Goal: Task Accomplishment & Management: Manage account settings

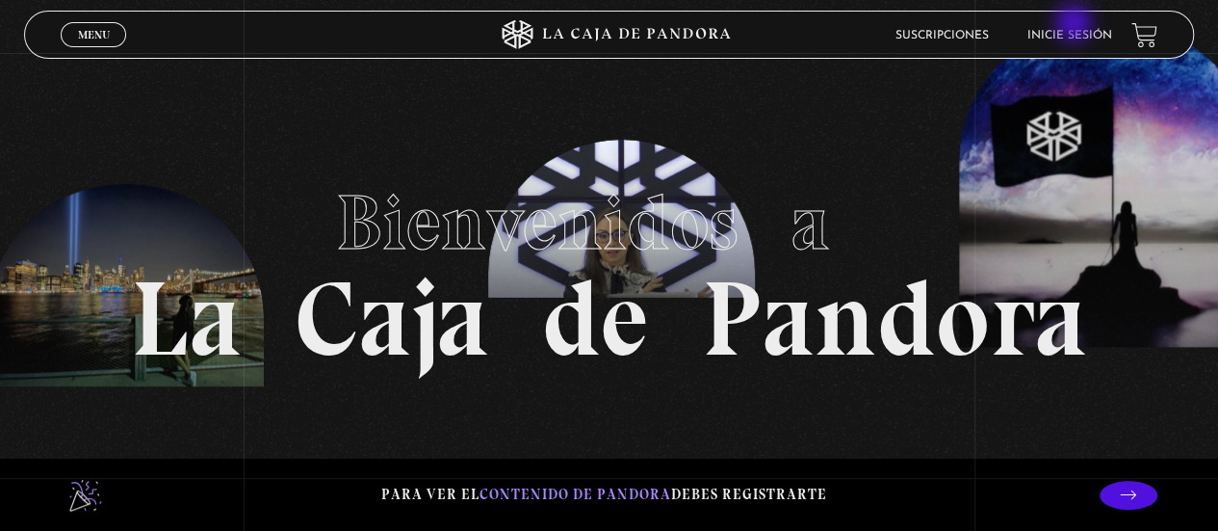
click at [1076, 25] on li "Inicie sesión" at bounding box center [1070, 35] width 85 height 30
click at [1075, 34] on link "Inicie sesión" at bounding box center [1070, 36] width 85 height 12
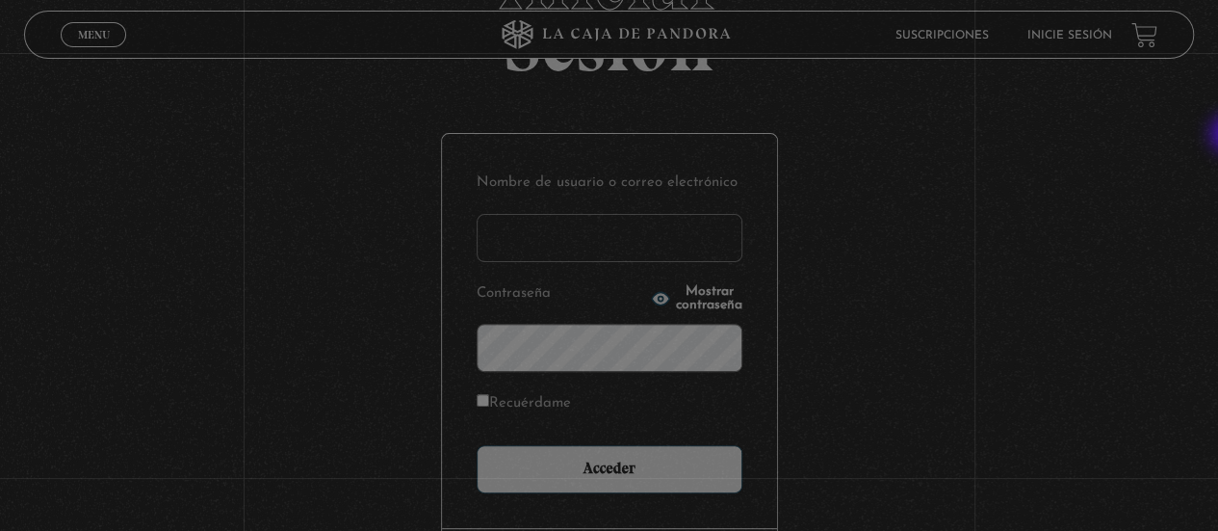
scroll to position [143, 0]
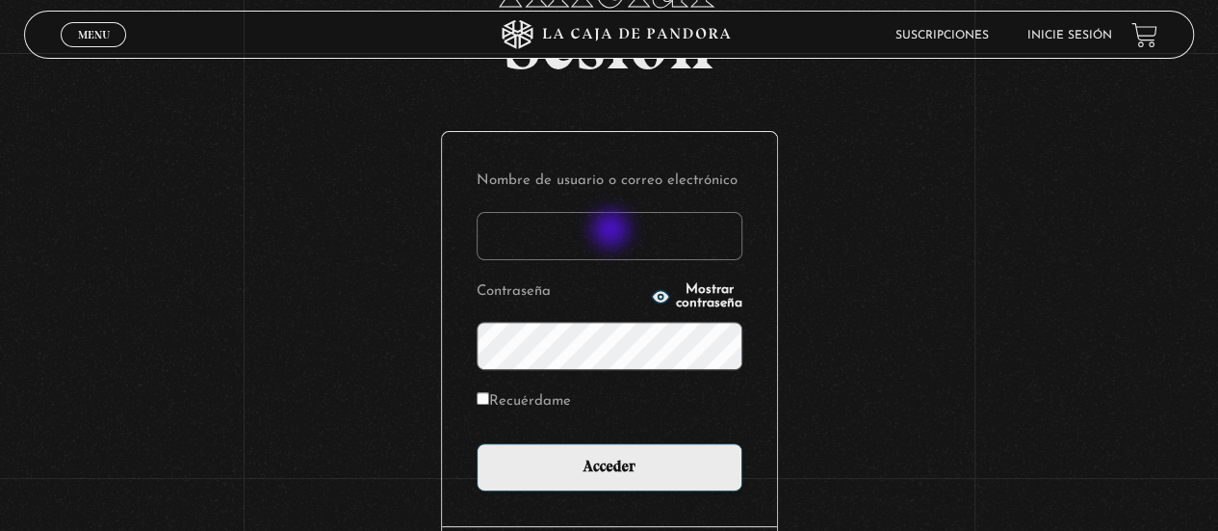
click at [612, 231] on input "Nombre de usuario o correo electrónico" at bounding box center [610, 236] width 266 height 48
type input "s.pamgm@yahoo.com"
click at [477, 443] on input "Acceder" at bounding box center [610, 467] width 266 height 48
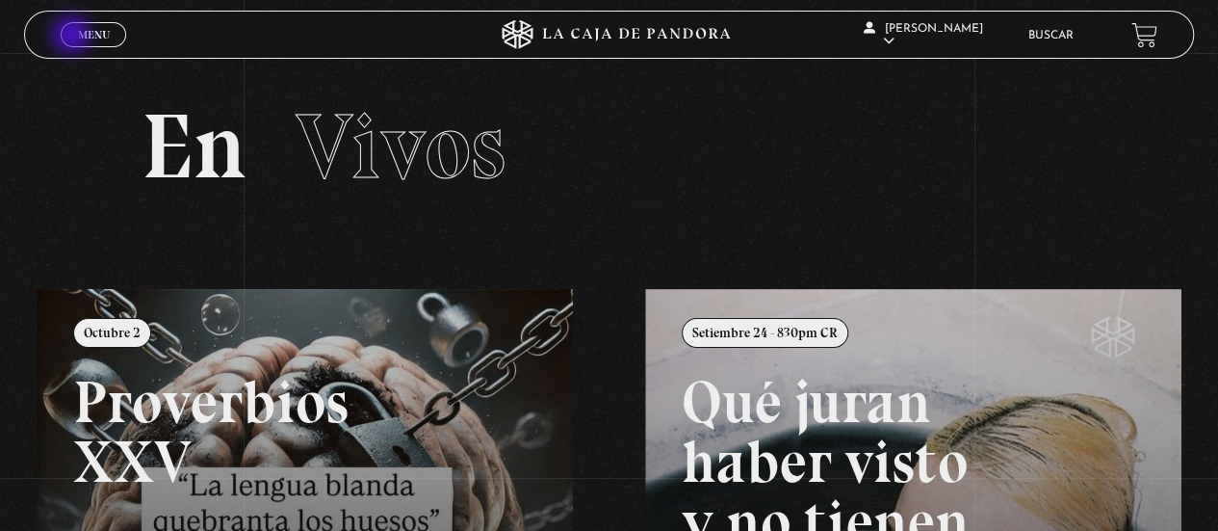
click at [73, 37] on link "Menu Cerrar" at bounding box center [93, 34] width 65 height 25
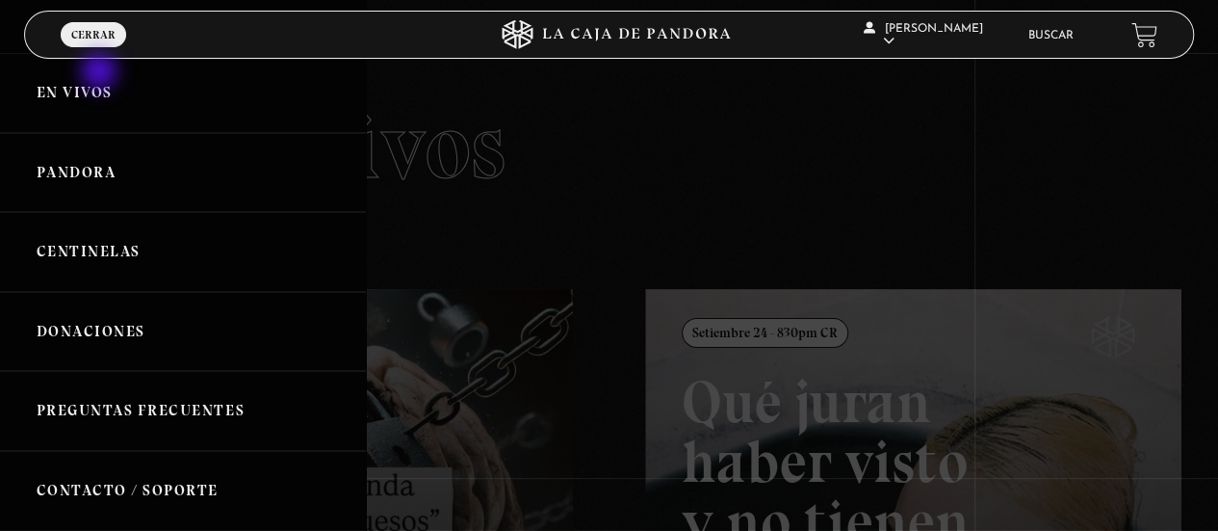
click at [101, 73] on link "En vivos" at bounding box center [183, 93] width 366 height 80
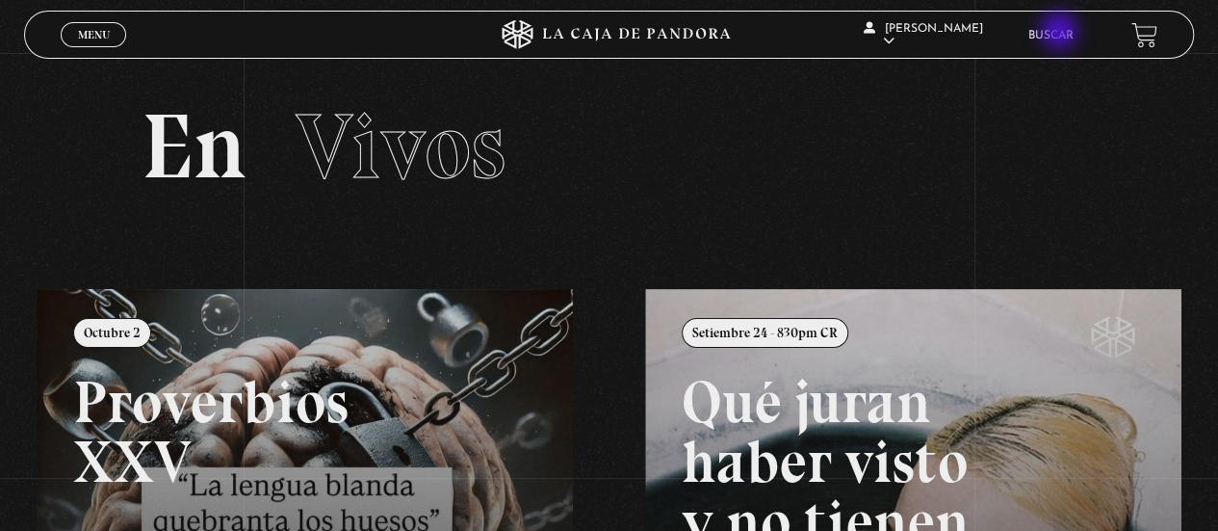
click at [1061, 33] on link "Buscar" at bounding box center [1050, 36] width 45 height 12
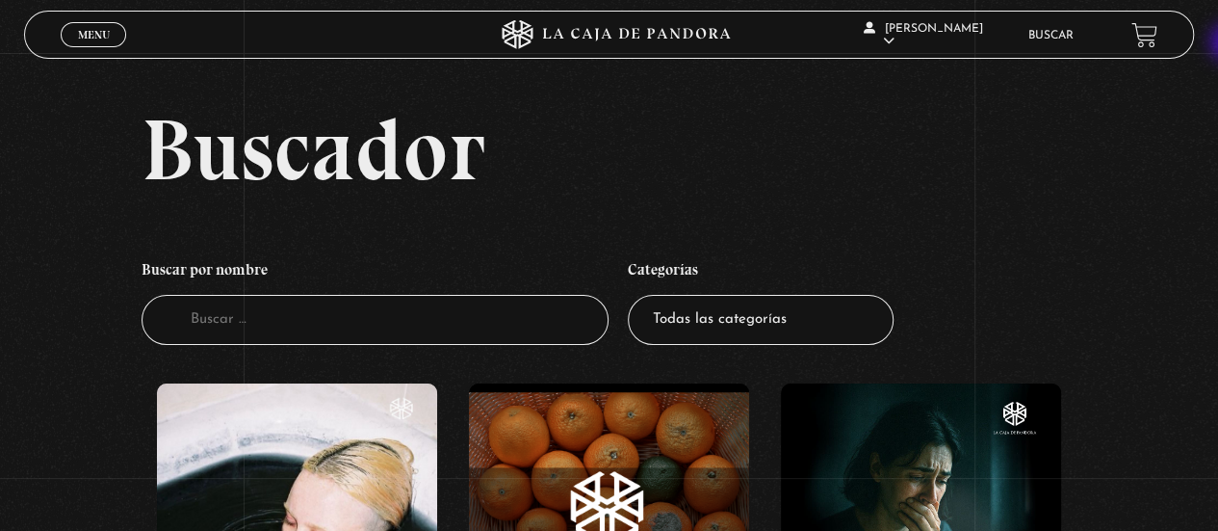
scroll to position [464, 0]
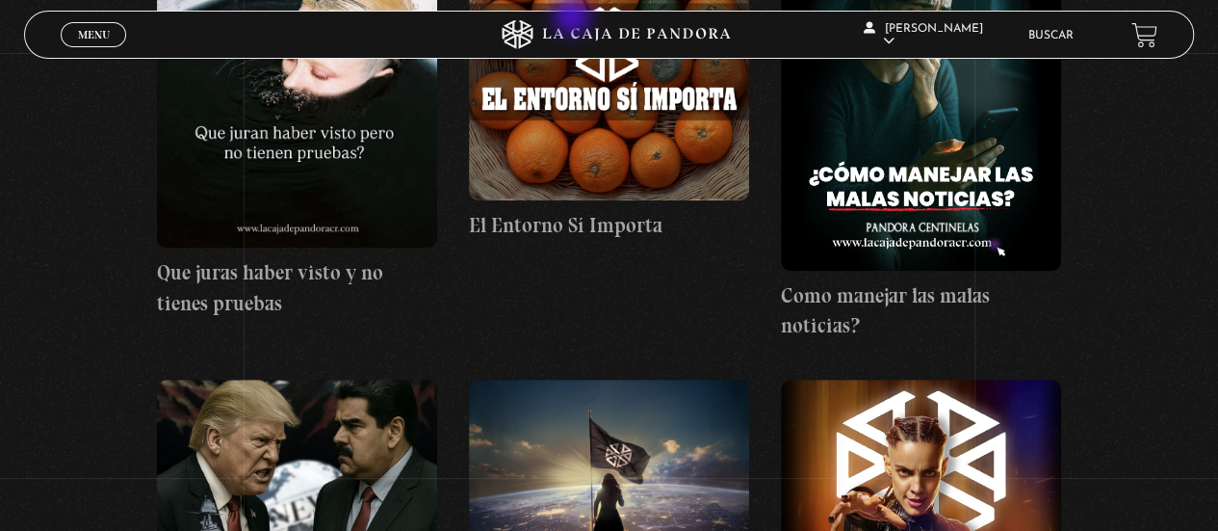
click at [574, 18] on header "Menu Cerrar Sharon Gongora En vivos Pandora Centinelas Mi cuenta Salir Buscar" at bounding box center [608, 35] width 1169 height 48
click at [574, 32] on icon at bounding box center [610, 34] width 366 height 29
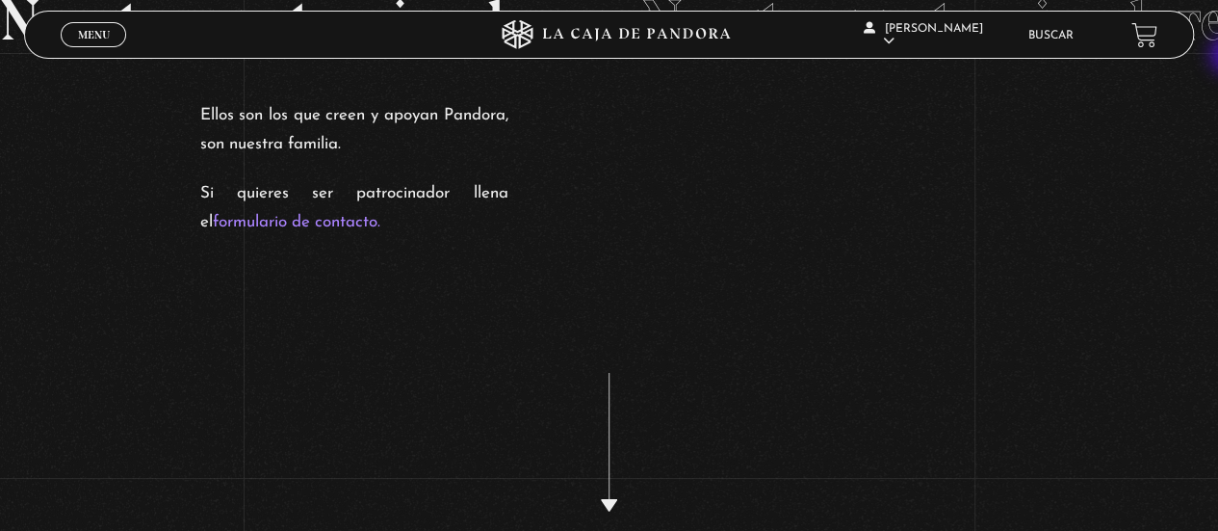
scroll to position [3287, 0]
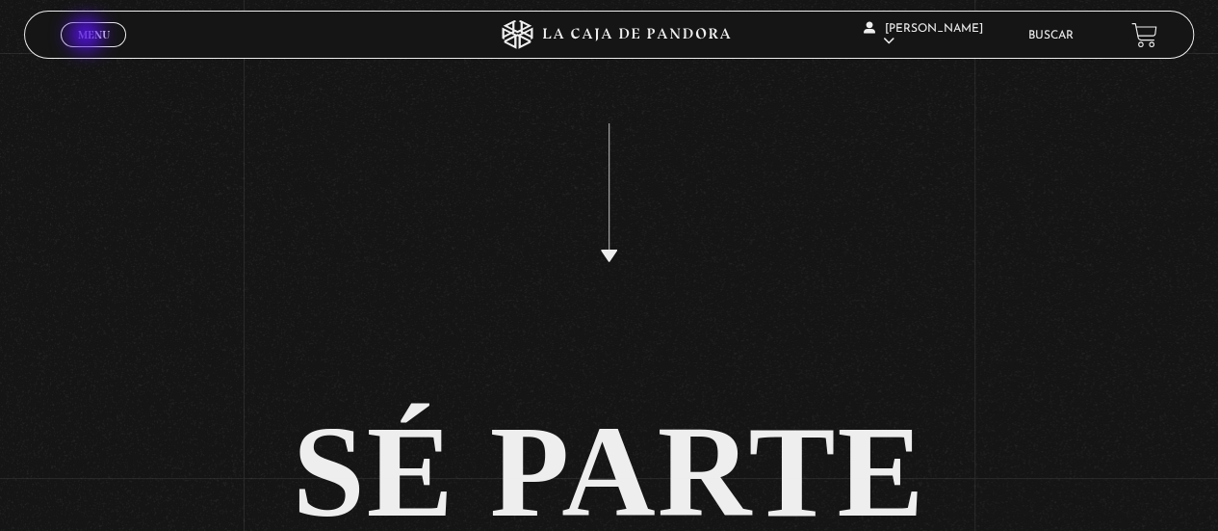
click at [88, 37] on span "Menu" at bounding box center [94, 35] width 32 height 12
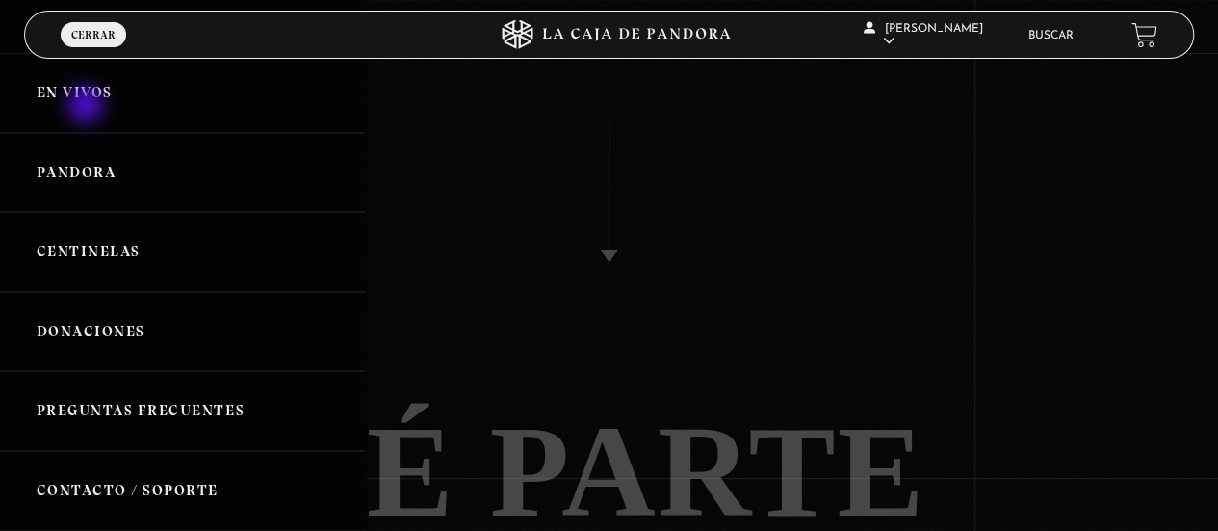
click at [88, 107] on link "En vivos" at bounding box center [183, 93] width 366 height 80
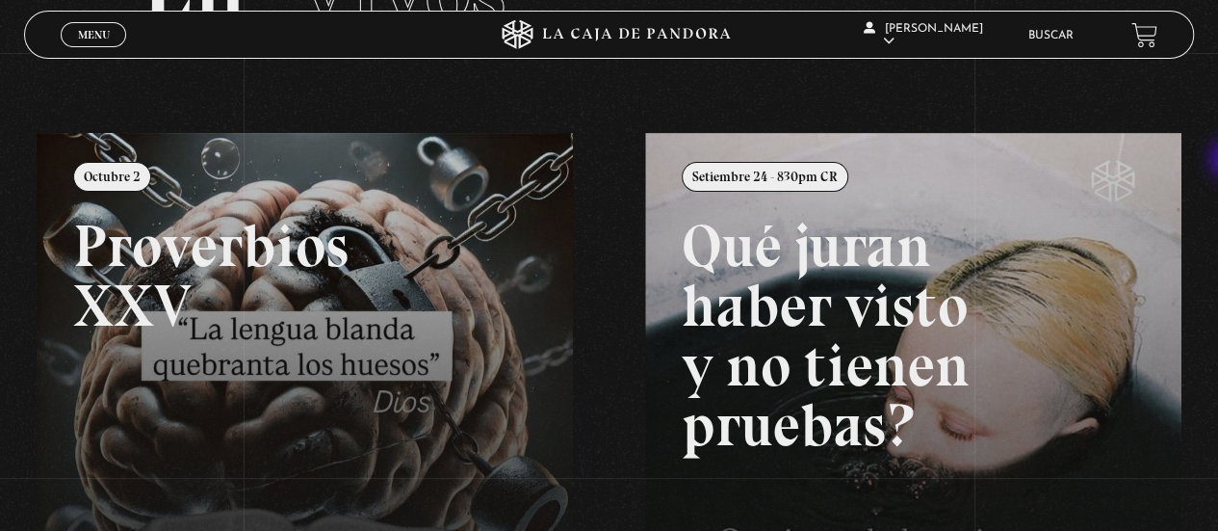
scroll to position [154, 0]
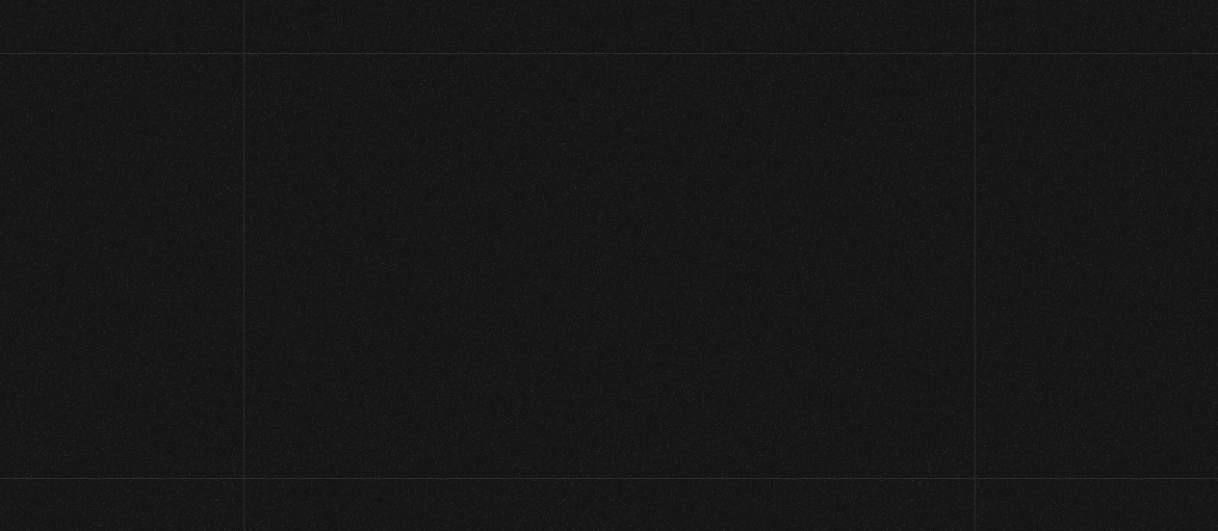
scroll to position [164, 0]
